Goal: Communication & Community: Ask a question

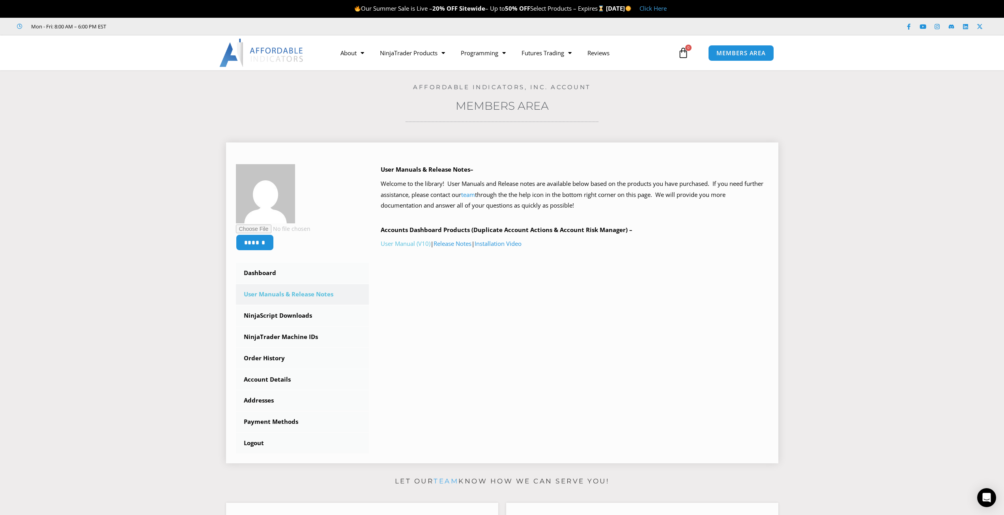
click at [403, 243] on link "User Manual (V10)" at bounding box center [406, 243] width 50 height 8
click at [269, 316] on link "NinjaScript Downloads" at bounding box center [302, 315] width 133 height 21
click at [285, 313] on link "NinjaScript Downloads" at bounding box center [302, 315] width 133 height 21
click at [292, 317] on link "NinjaScript Downloads" at bounding box center [302, 315] width 133 height 21
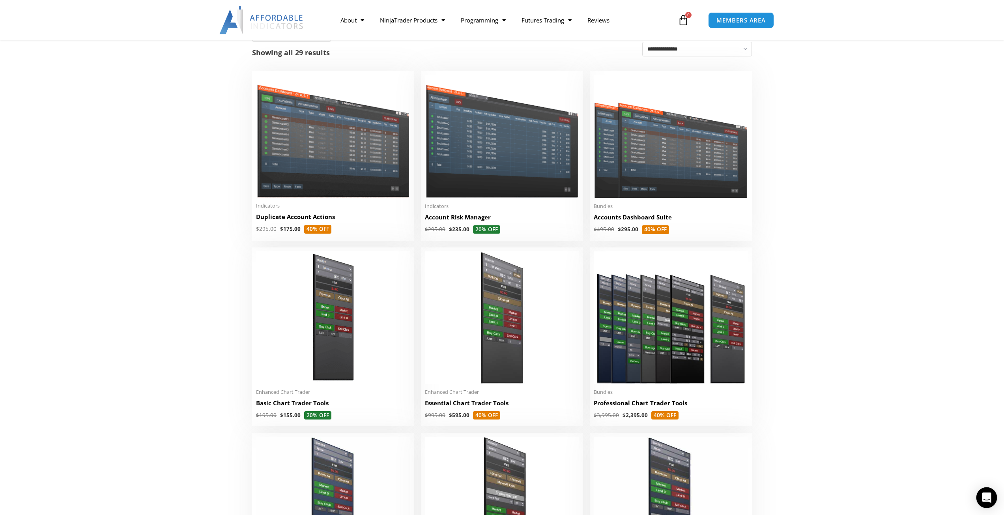
scroll to position [158, 0]
click at [994, 498] on div "Open Intercom Messenger" at bounding box center [986, 497] width 21 height 21
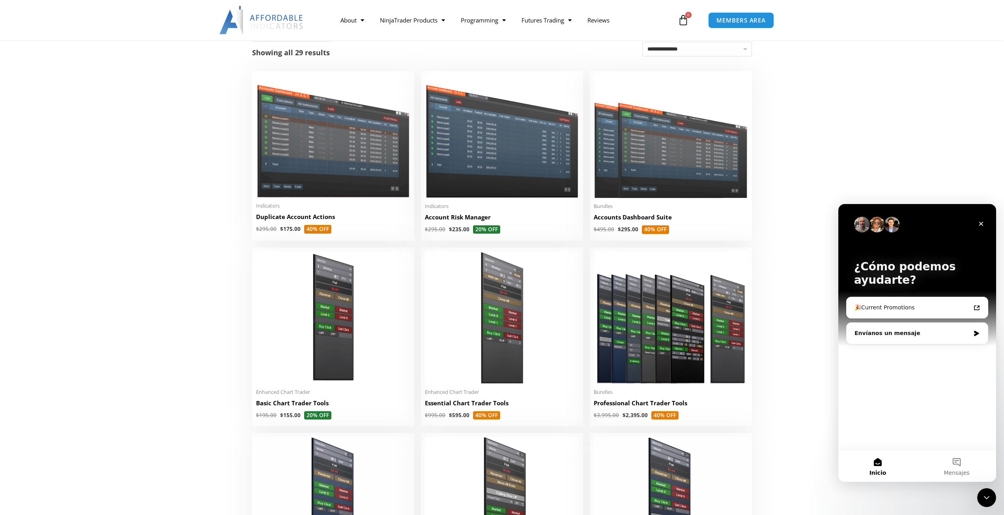
scroll to position [0, 0]
click at [888, 337] on div "Envíanos un mensaje" at bounding box center [916, 333] width 141 height 21
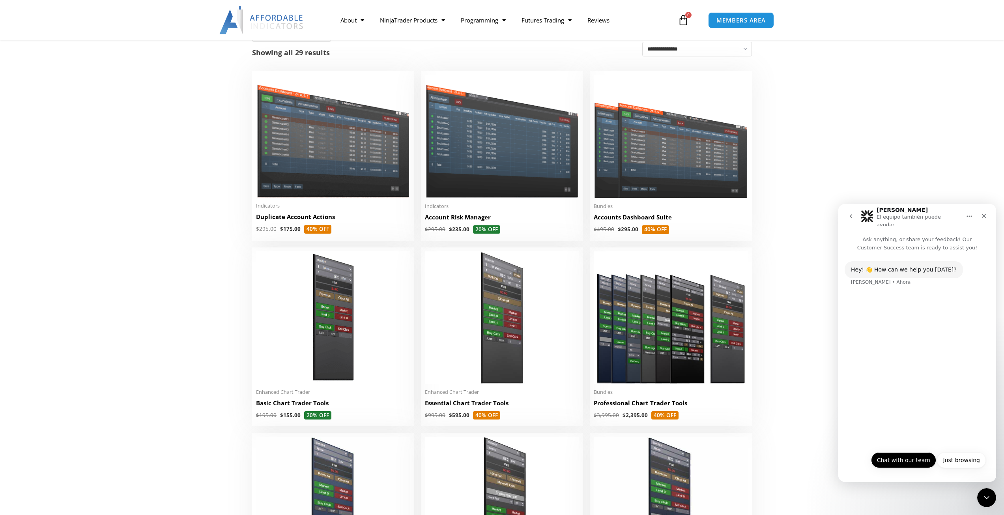
click at [892, 456] on button "Chat with our team" at bounding box center [903, 460] width 65 height 16
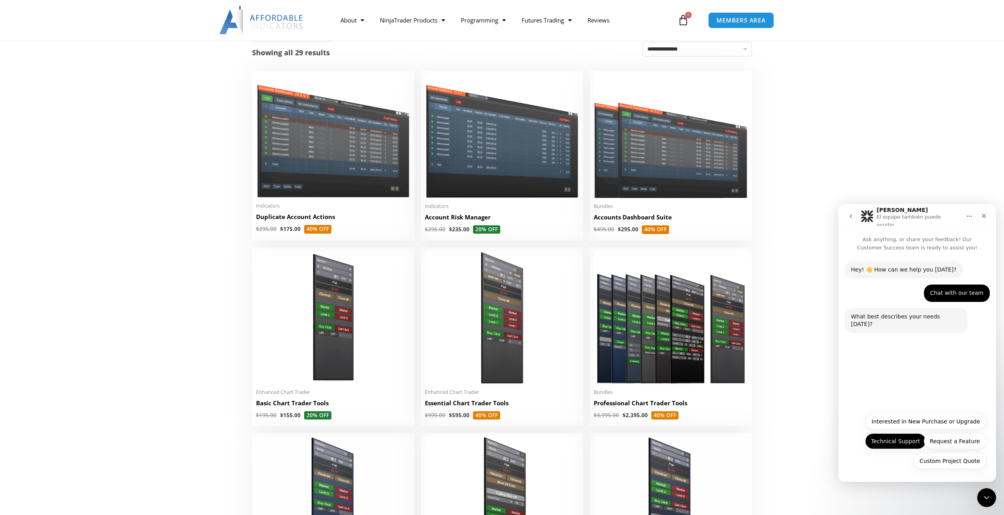
click at [891, 446] on button "Technical Support" at bounding box center [895, 441] width 61 height 16
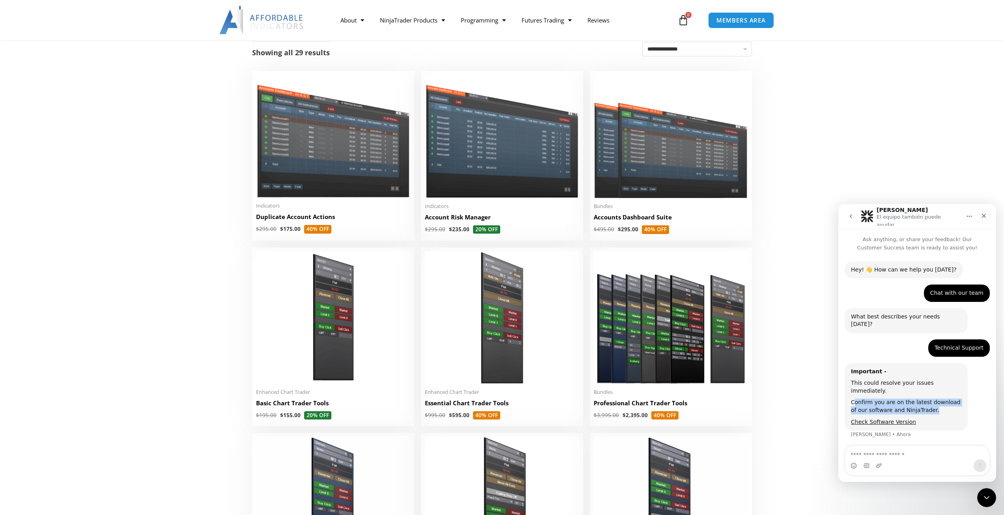
drag, startPoint x: 853, startPoint y: 386, endPoint x: 941, endPoint y: 395, distance: 88.0
click at [941, 398] on div "Confirm you are on the latest download of our software and NinjaTrader." at bounding box center [906, 405] width 110 height 15
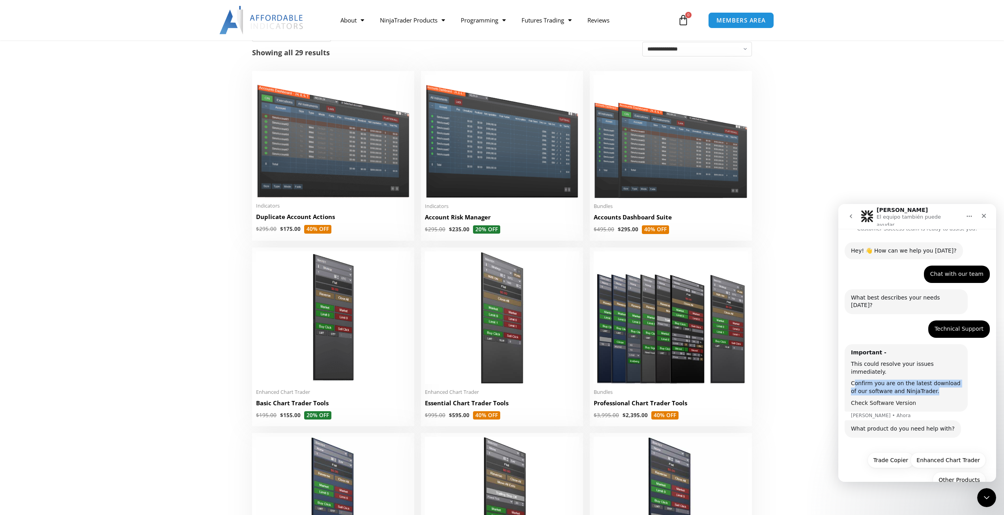
click at [883, 399] on link "Check Software Version" at bounding box center [883, 402] width 65 height 6
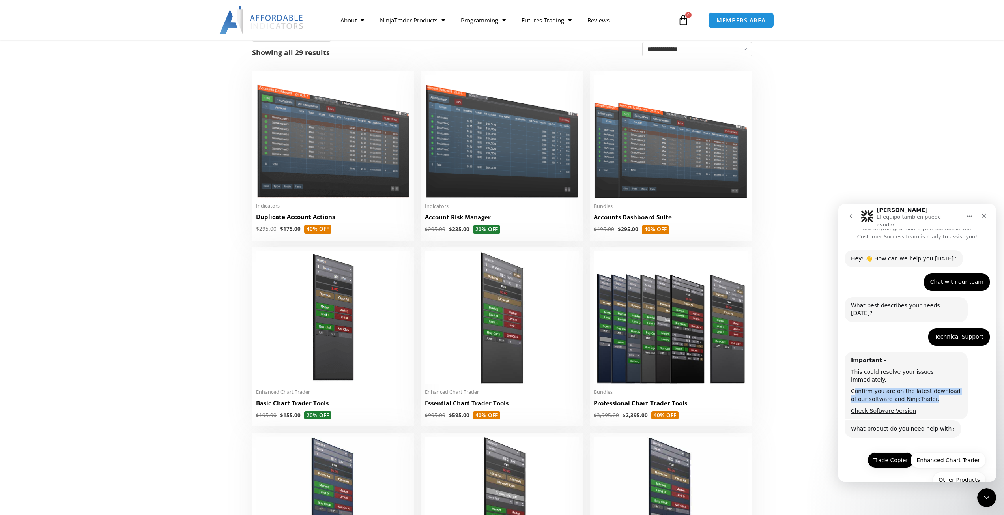
click at [888, 452] on button "Trade Copier" at bounding box center [890, 460] width 47 height 16
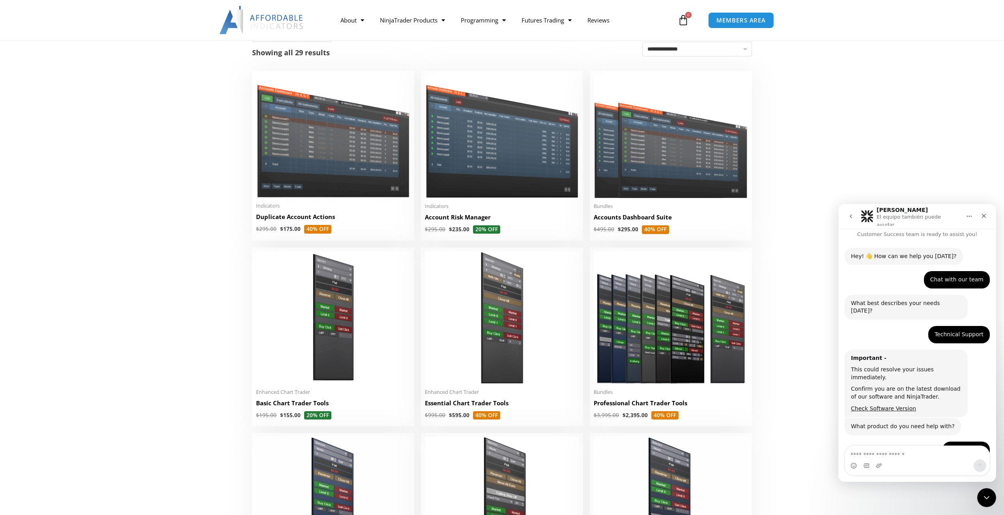
scroll to position [78, 0]
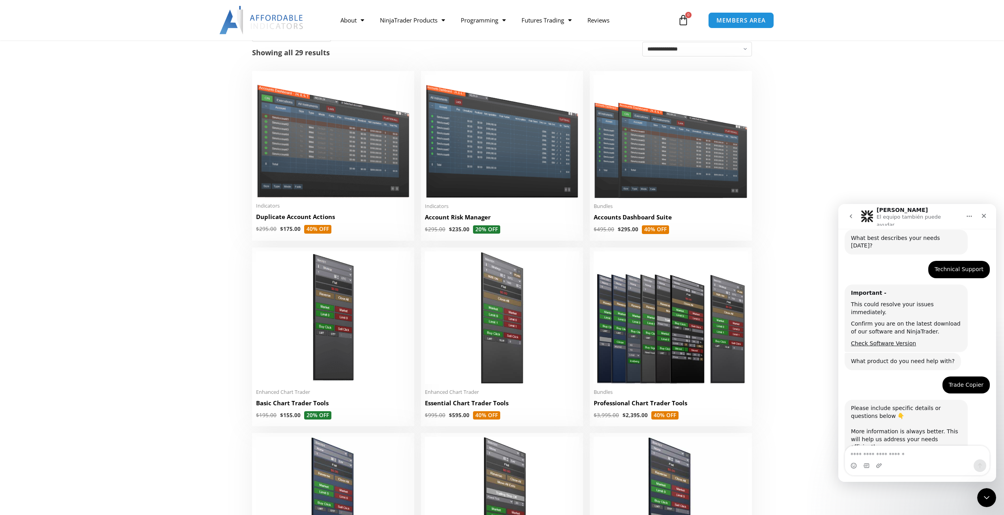
click at [872, 451] on textarea "Escribe un mensaje..." at bounding box center [917, 452] width 144 height 13
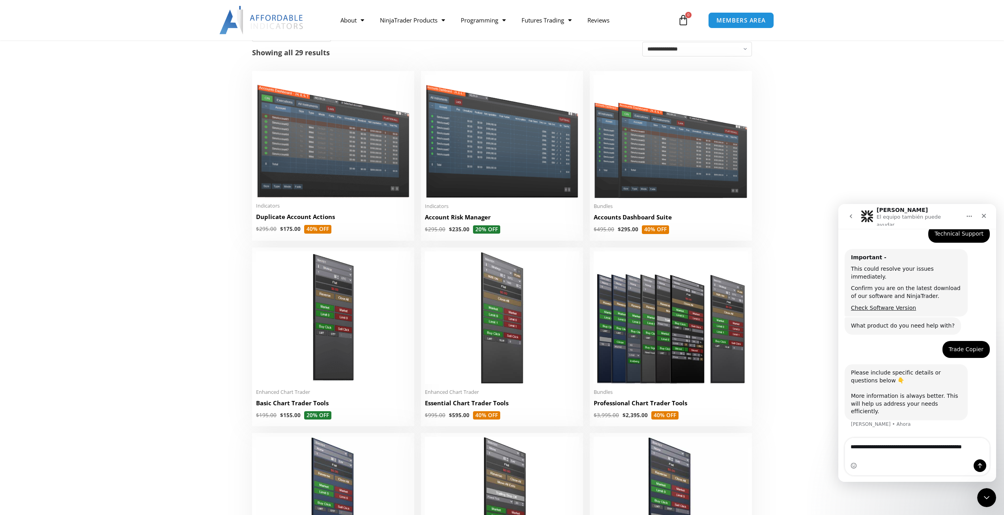
scroll to position [122, 0]
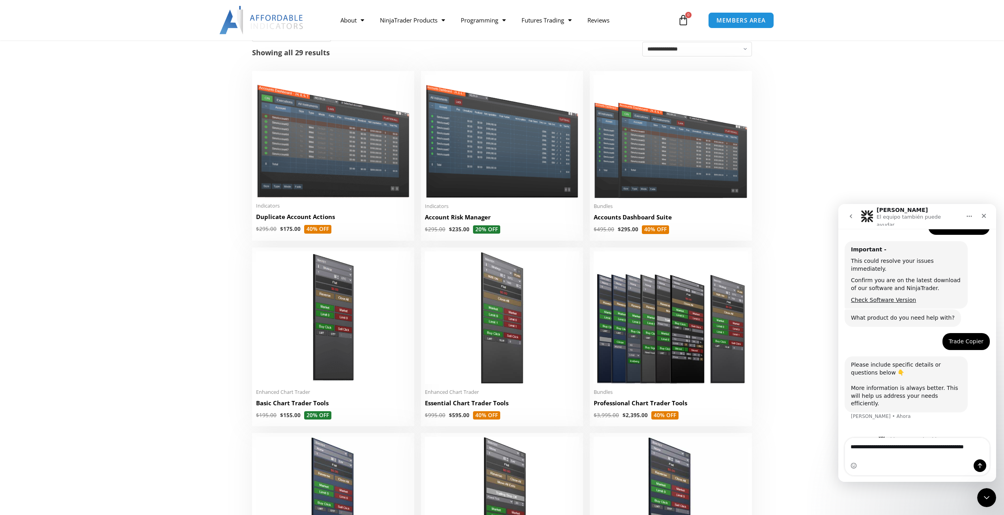
type textarea "**********"
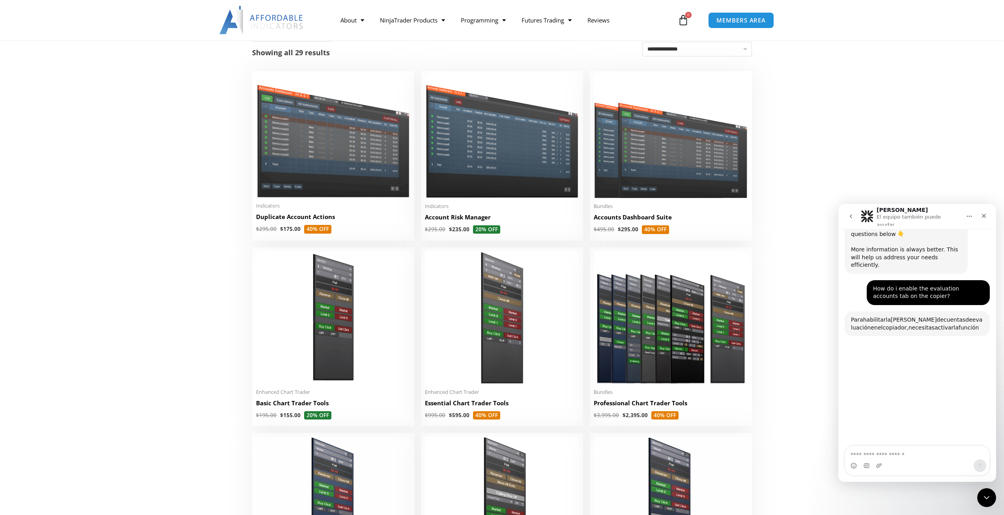
scroll to position [291, 0]
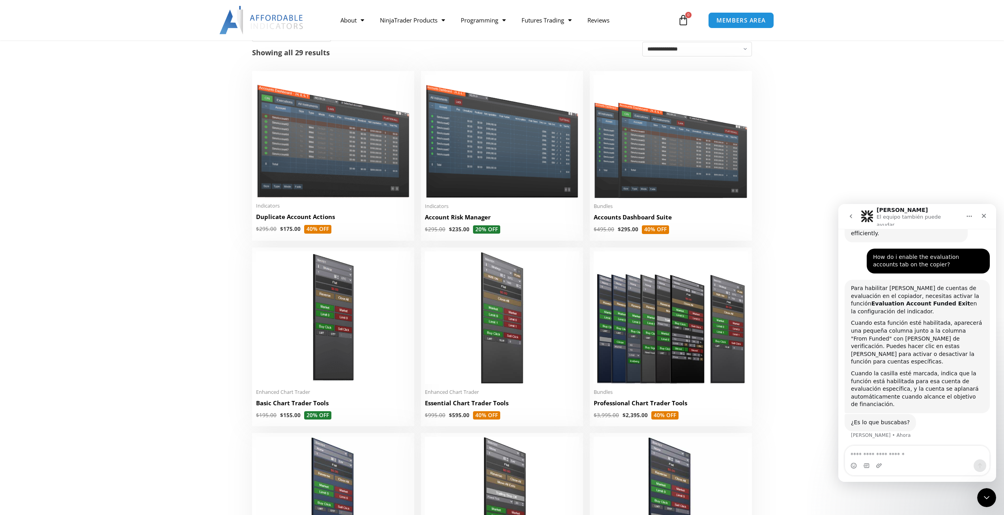
drag, startPoint x: 860, startPoint y: 263, endPoint x: 961, endPoint y: 286, distance: 103.4
click at [961, 285] on div "Para habilitar la pestaña de cuentas de evaluación en el copiador, necesitas ac…" at bounding box center [917, 299] width 132 height 31
click at [961, 286] on div "Para habilitar la pestaña de cuentas de evaluación en el copiador, necesitas ac…" at bounding box center [917, 299] width 132 height 31
click at [875, 449] on textarea "Escribe un mensaje..." at bounding box center [917, 452] width 144 height 13
click at [873, 455] on textarea "Escribe un mensaje..." at bounding box center [917, 452] width 144 height 13
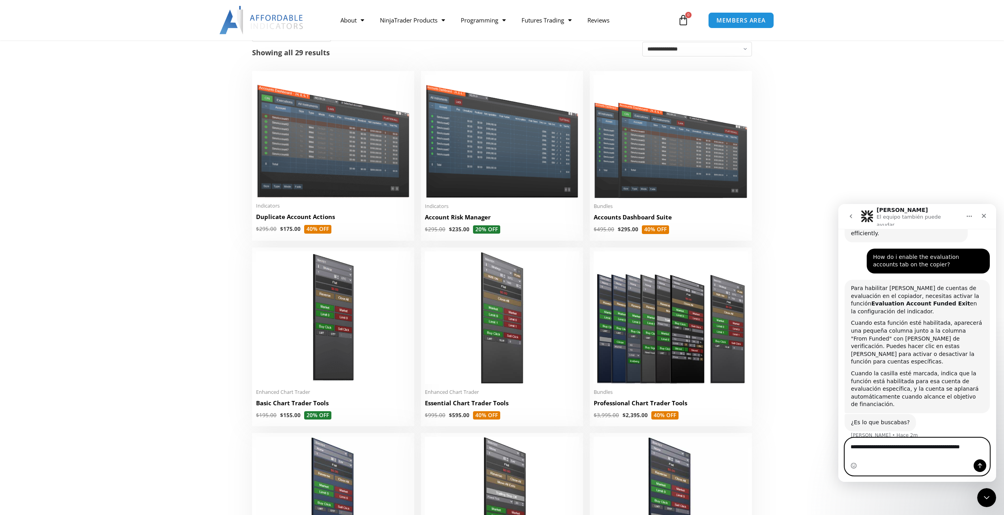
type textarea "**********"
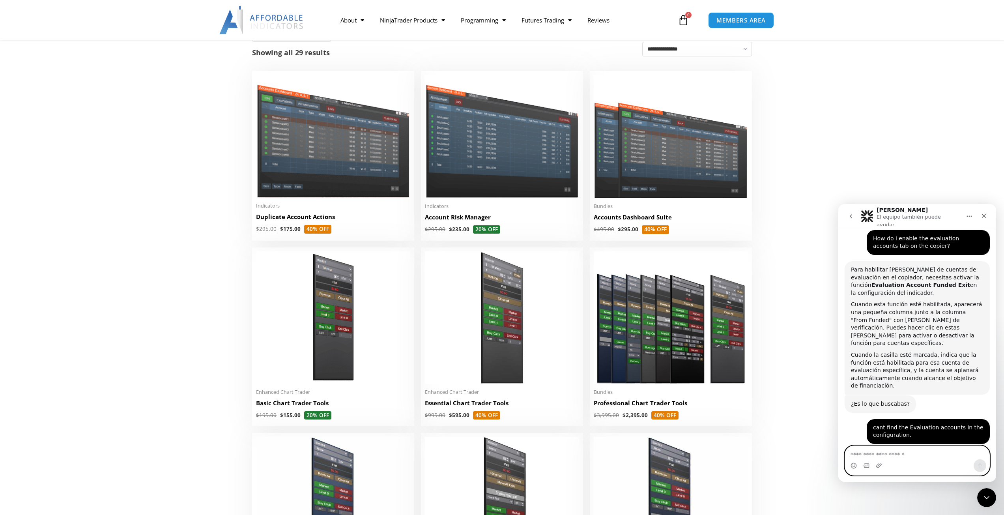
scroll to position [464, 0]
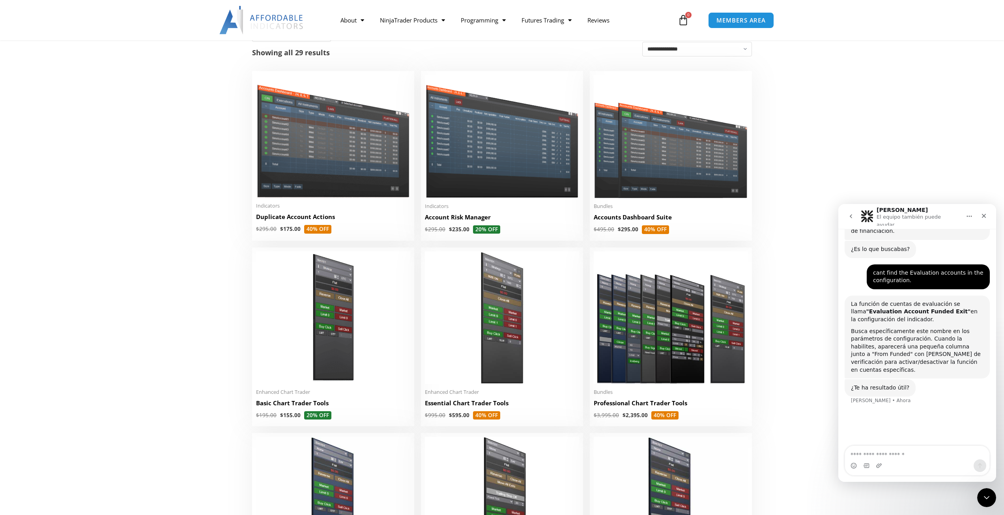
click at [894, 459] on div "Intercom Messenger" at bounding box center [917, 465] width 144 height 13
click at [887, 450] on textarea "Escribe un mensaje..." at bounding box center [917, 452] width 144 height 13
type textarea "*"
type textarea "**"
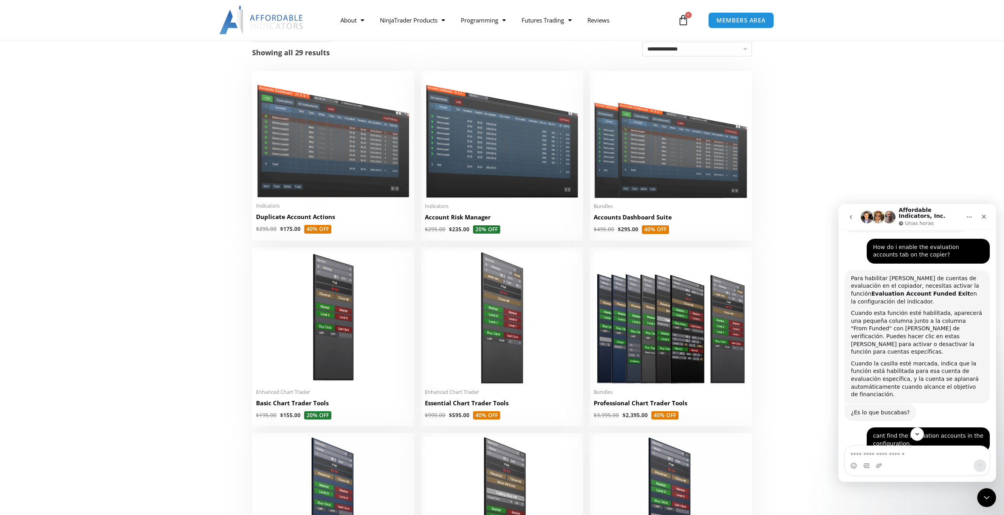
scroll to position [0, 0]
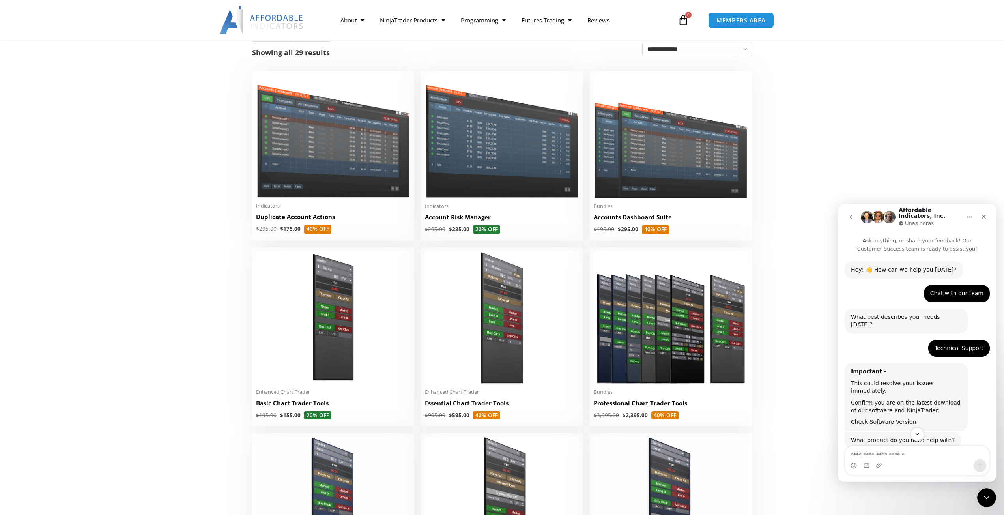
click at [878, 418] on link "Check Software Version" at bounding box center [883, 421] width 65 height 6
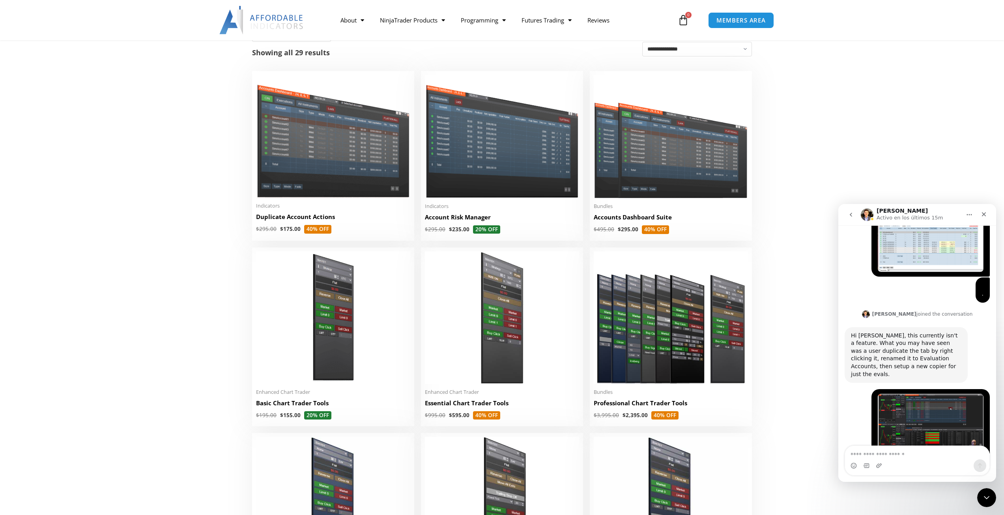
scroll to position [944, 0]
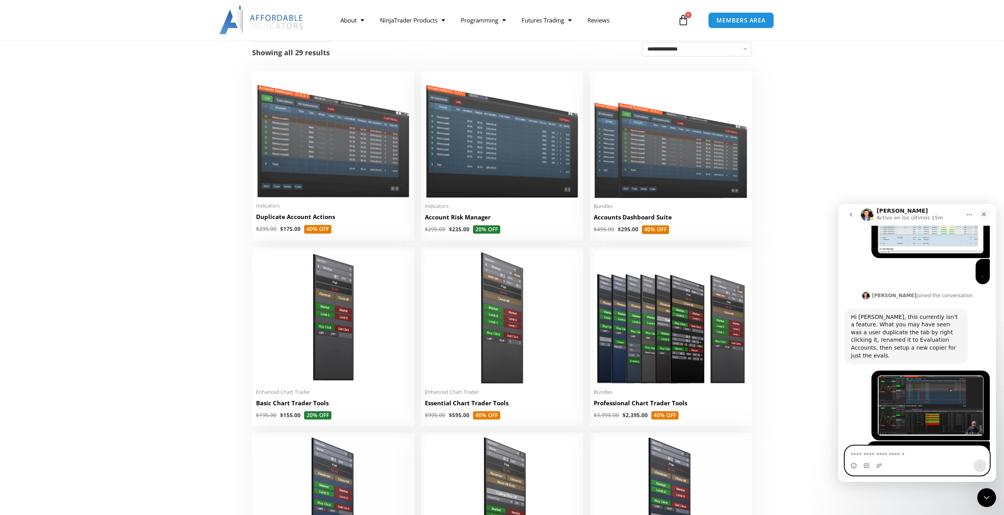
click at [864, 447] on textarea "Escribe un mensaje..." at bounding box center [917, 452] width 144 height 13
click at [862, 453] on textarea "Escribe un mensaje..." at bounding box center [917, 452] width 144 height 13
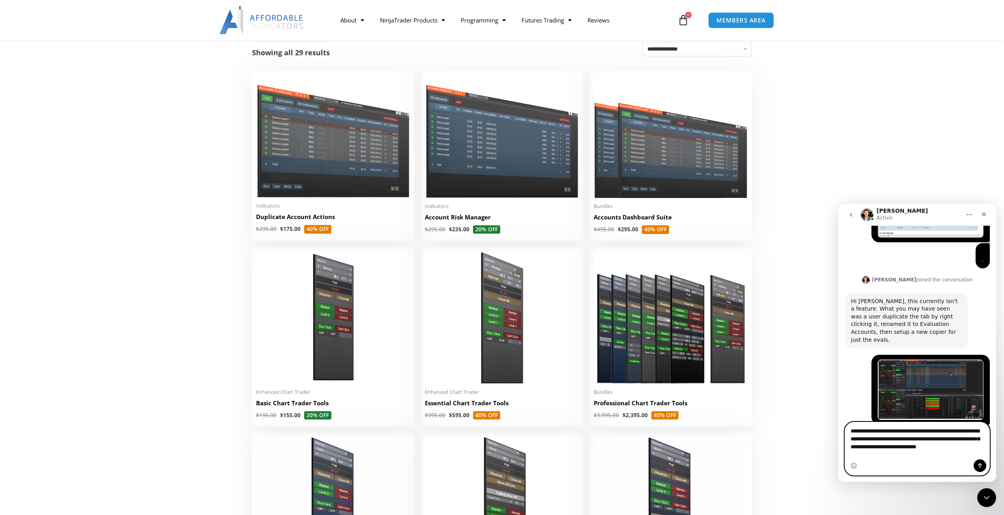
scroll to position [968, 0]
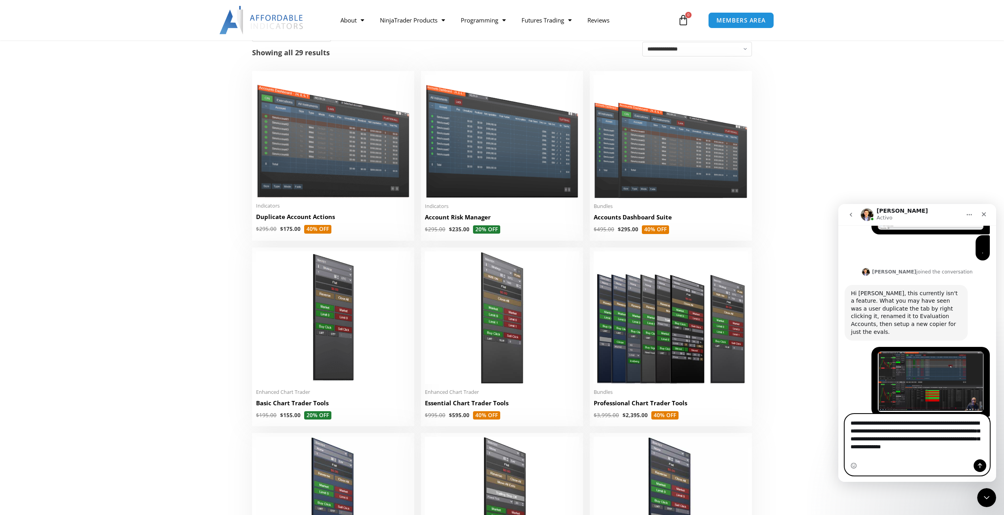
type textarea "**********"
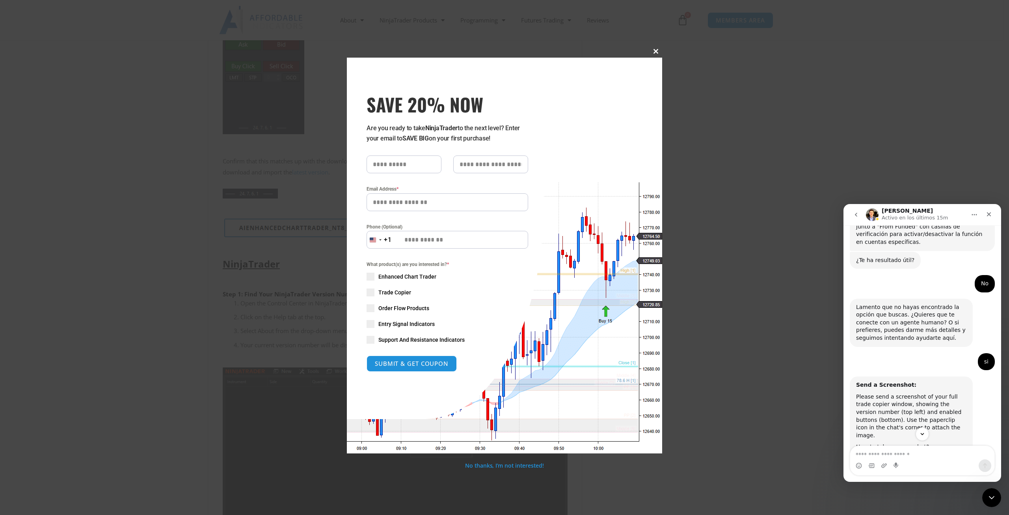
scroll to position [431, 0]
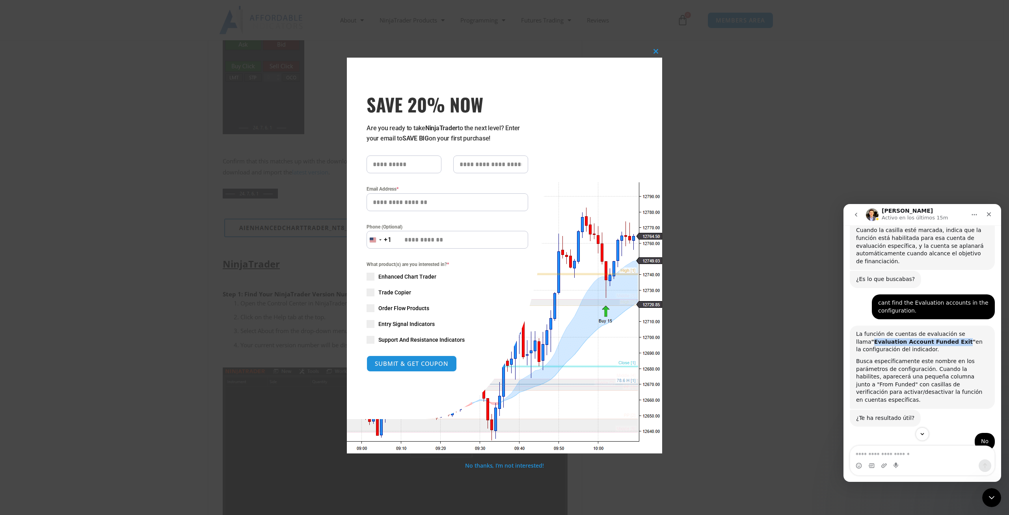
drag, startPoint x: 859, startPoint y: 302, endPoint x: 938, endPoint y: 304, distance: 79.3
click at [938, 338] on b ""Evaluation Account Funded Exit"" at bounding box center [924, 341] width 104 height 6
copy b "Evaluation Account Funded Exit"
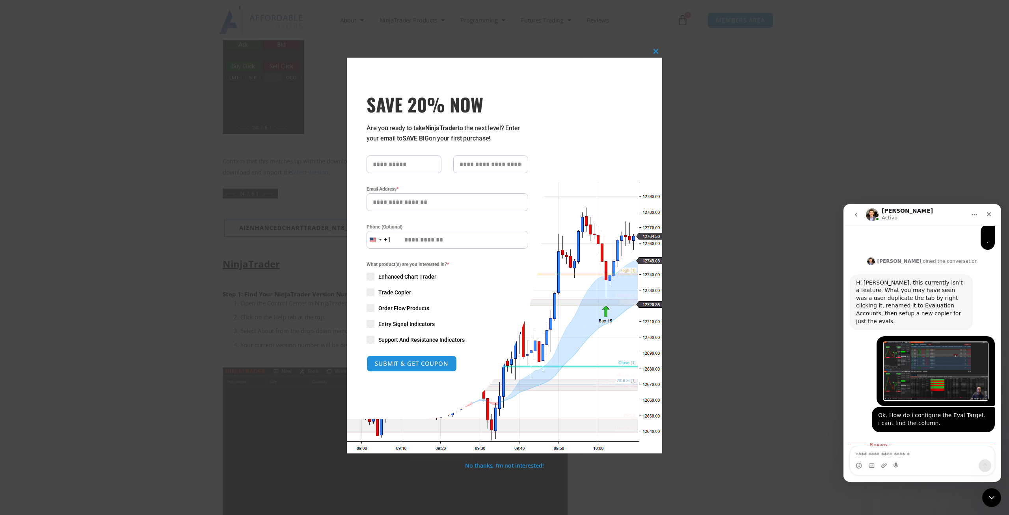
scroll to position [1011, 0]
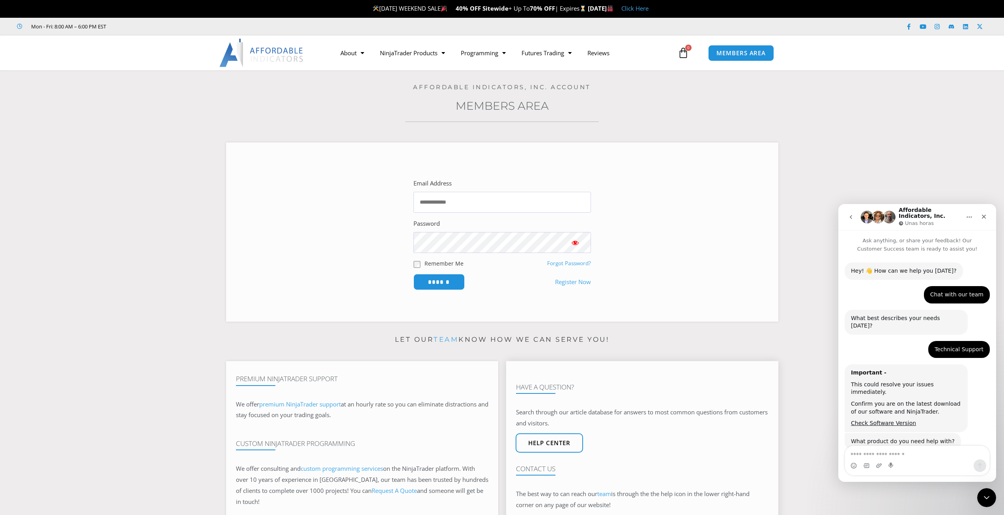
scroll to position [642, 0]
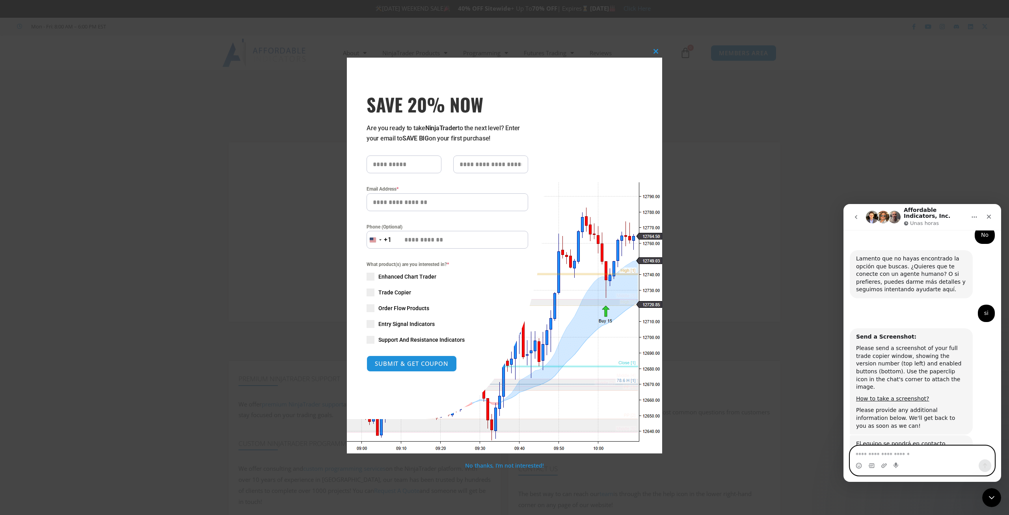
click at [867, 455] on textarea "Escribe un mensaje..." at bounding box center [923, 452] width 144 height 13
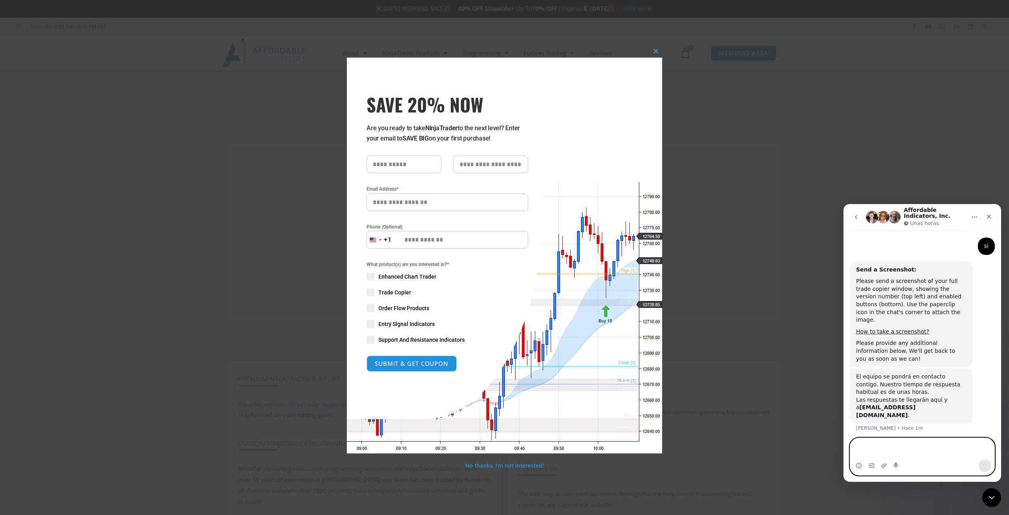
scroll to position [717, 0]
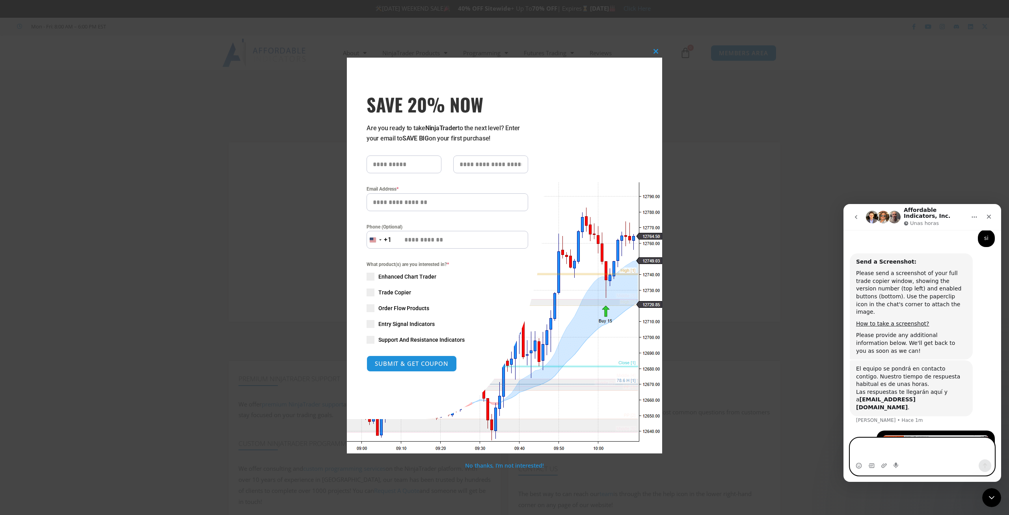
click at [937, 452] on textarea "Escribe un mensaje..." at bounding box center [923, 448] width 144 height 21
type textarea "*"
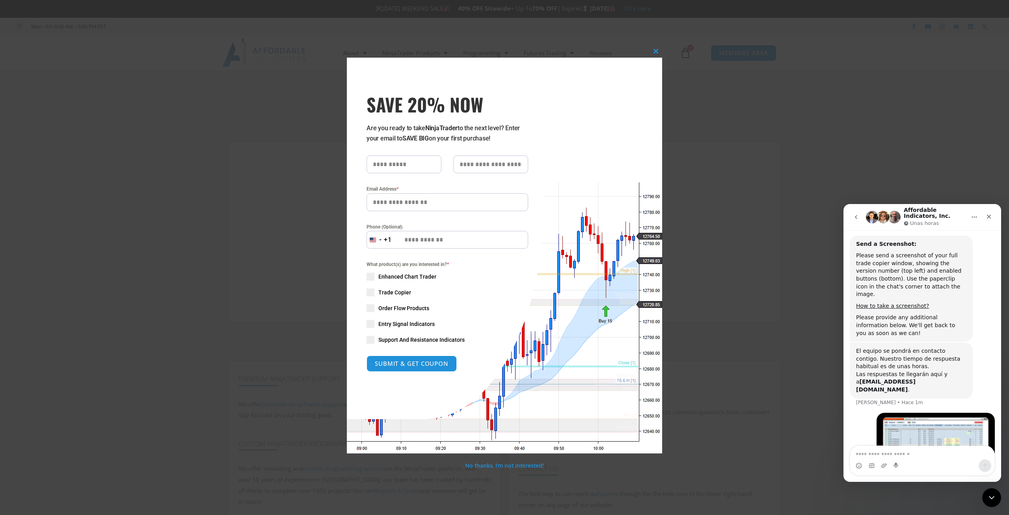
click at [981, 474] on div ". [PERSON_NAME][GEOGRAPHIC_DATA]" at bounding box center [988, 486] width 14 height 25
drag, startPoint x: 659, startPoint y: 50, endPoint x: 655, endPoint y: 55, distance: 7.0
click at [659, 50] on span at bounding box center [656, 51] width 13 height 5
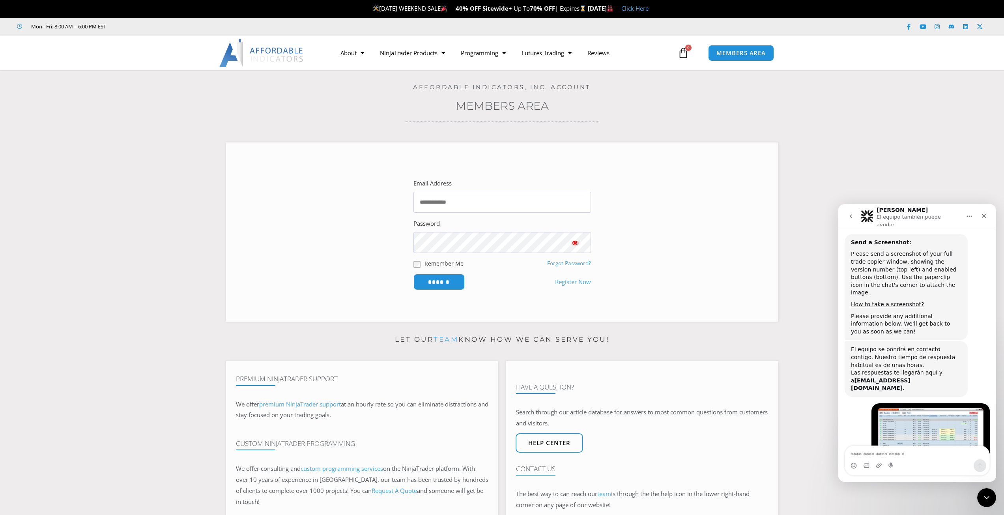
scroll to position [803, 0]
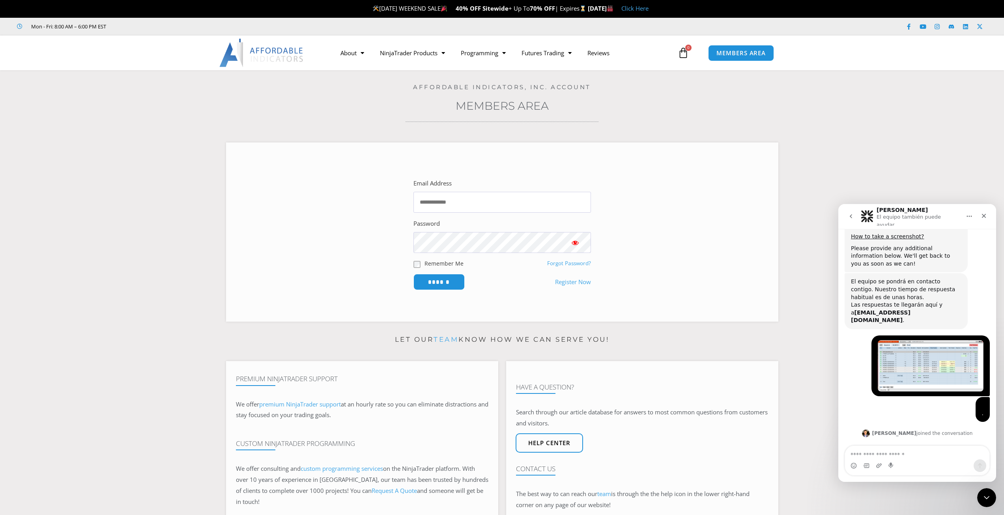
drag, startPoint x: 853, startPoint y: 406, endPoint x: 959, endPoint y: 417, distance: 106.7
click at [959, 451] on div "Hi [PERSON_NAME], this currently isn't a feature. What you may have seen was a …" at bounding box center [906, 474] width 110 height 47
click at [875, 454] on textarea "Escribe un mensaje..." at bounding box center [917, 452] width 144 height 13
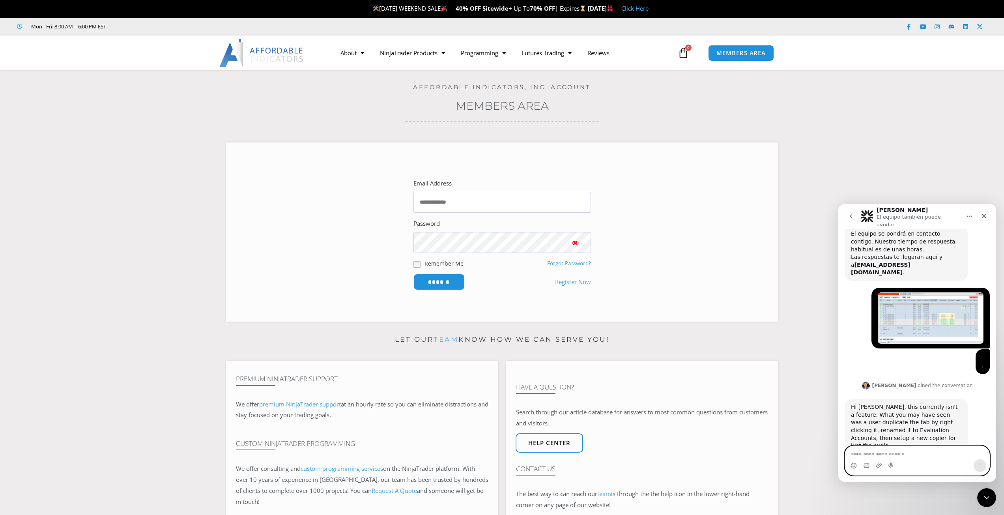
scroll to position [879, 0]
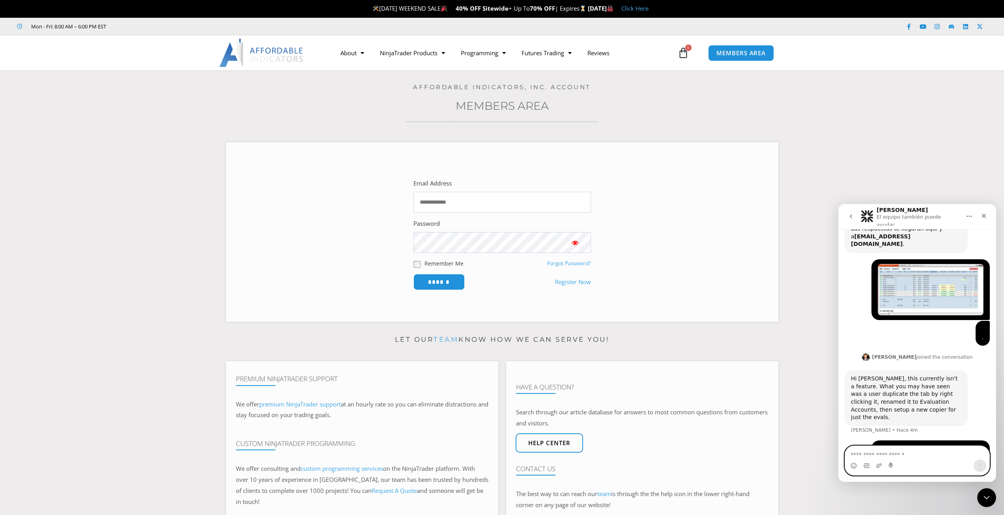
click at [879, 448] on textarea "Escribe un mensaje..." at bounding box center [917, 452] width 144 height 13
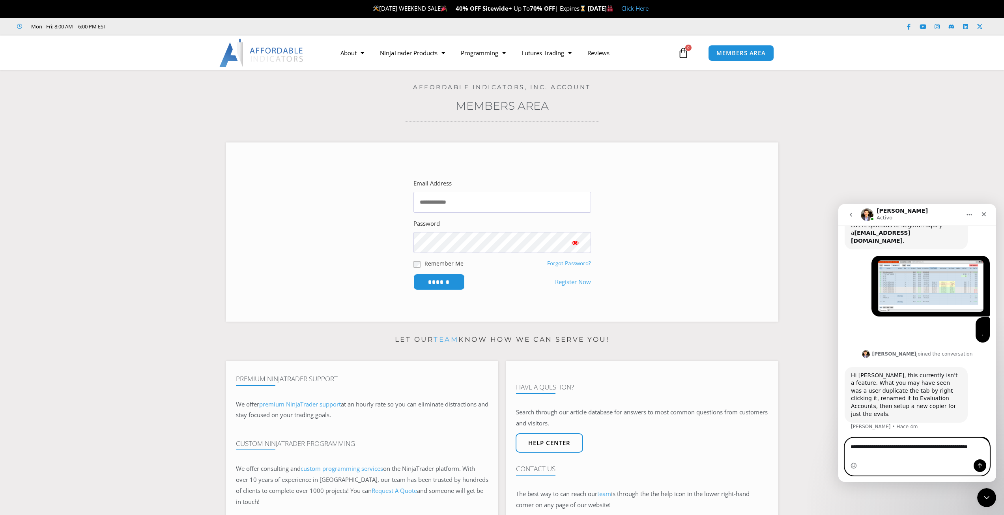
scroll to position [887, 0]
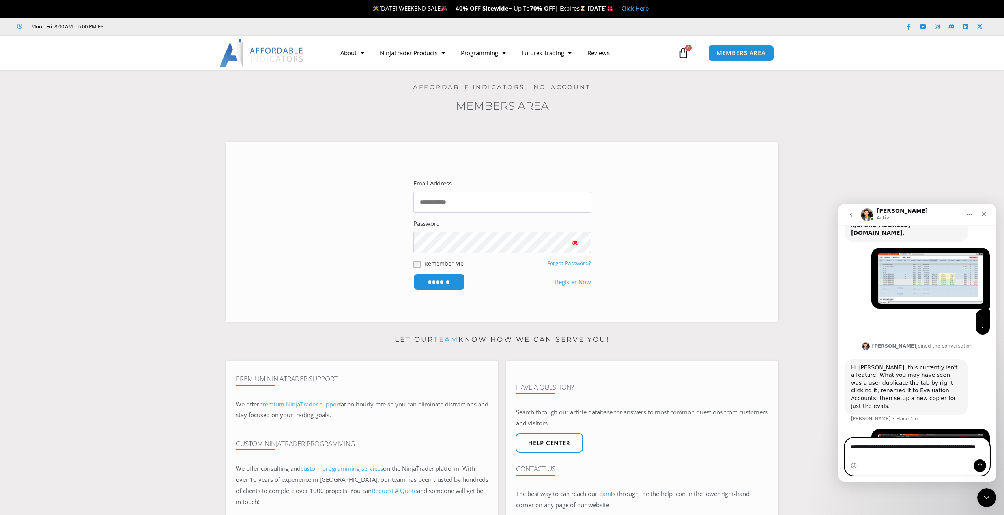
type textarea "**********"
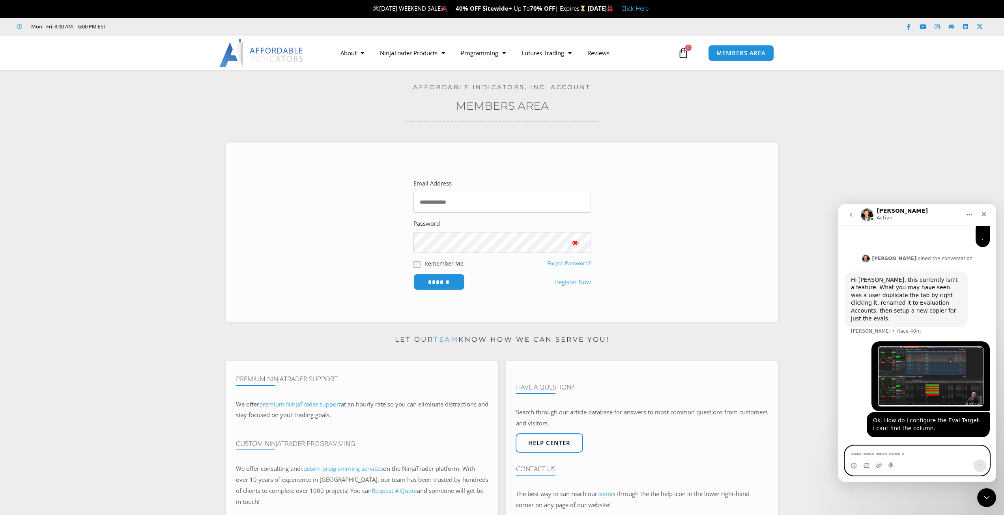
scroll to position [998, 0]
